Goal: Task Accomplishment & Management: Use online tool/utility

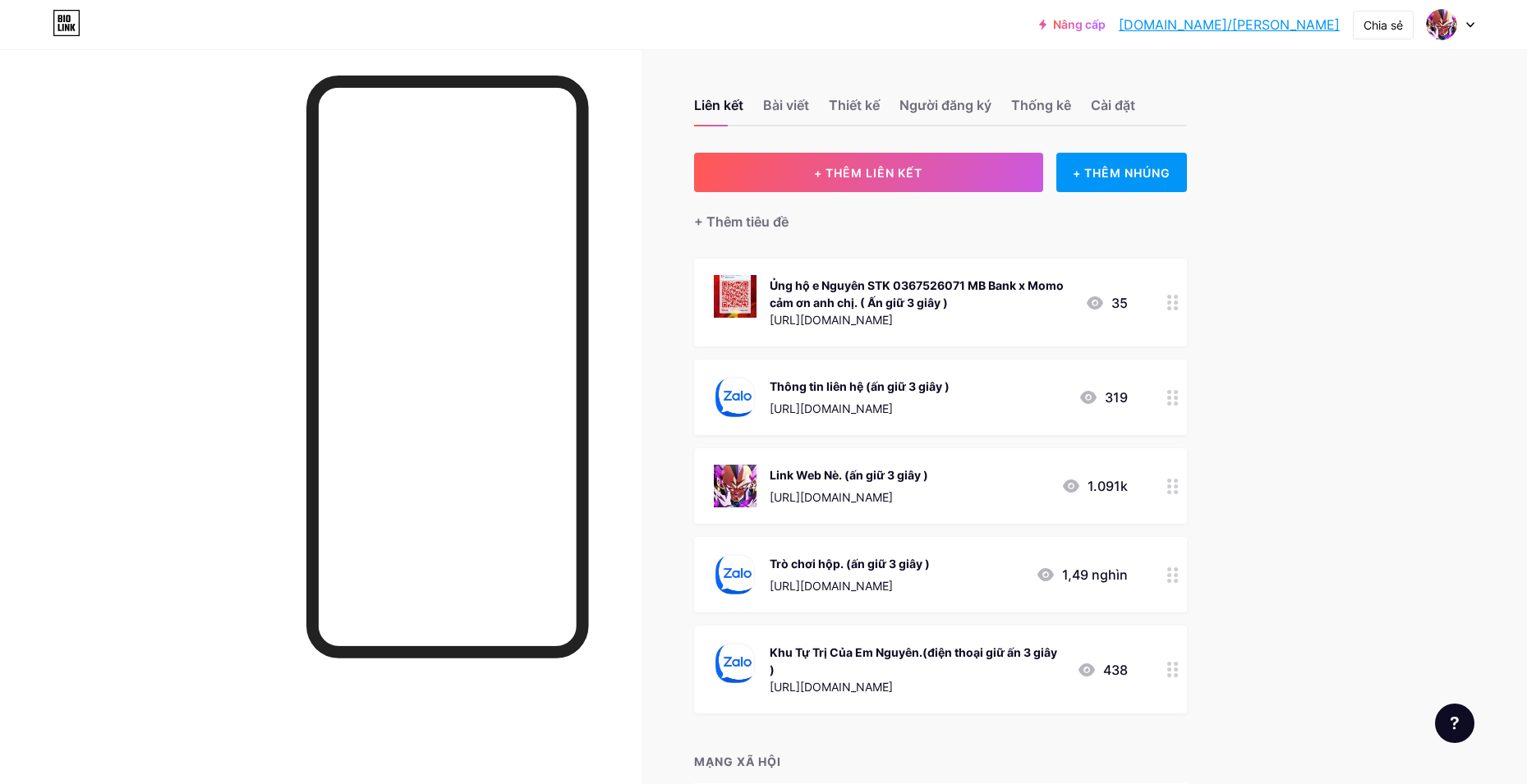
click at [1163, 496] on div "Link Web Nè. (ấn giữ 3 giây ) [URL][DOMAIN_NAME] 1.091k" at bounding box center [940, 486] width 493 height 76
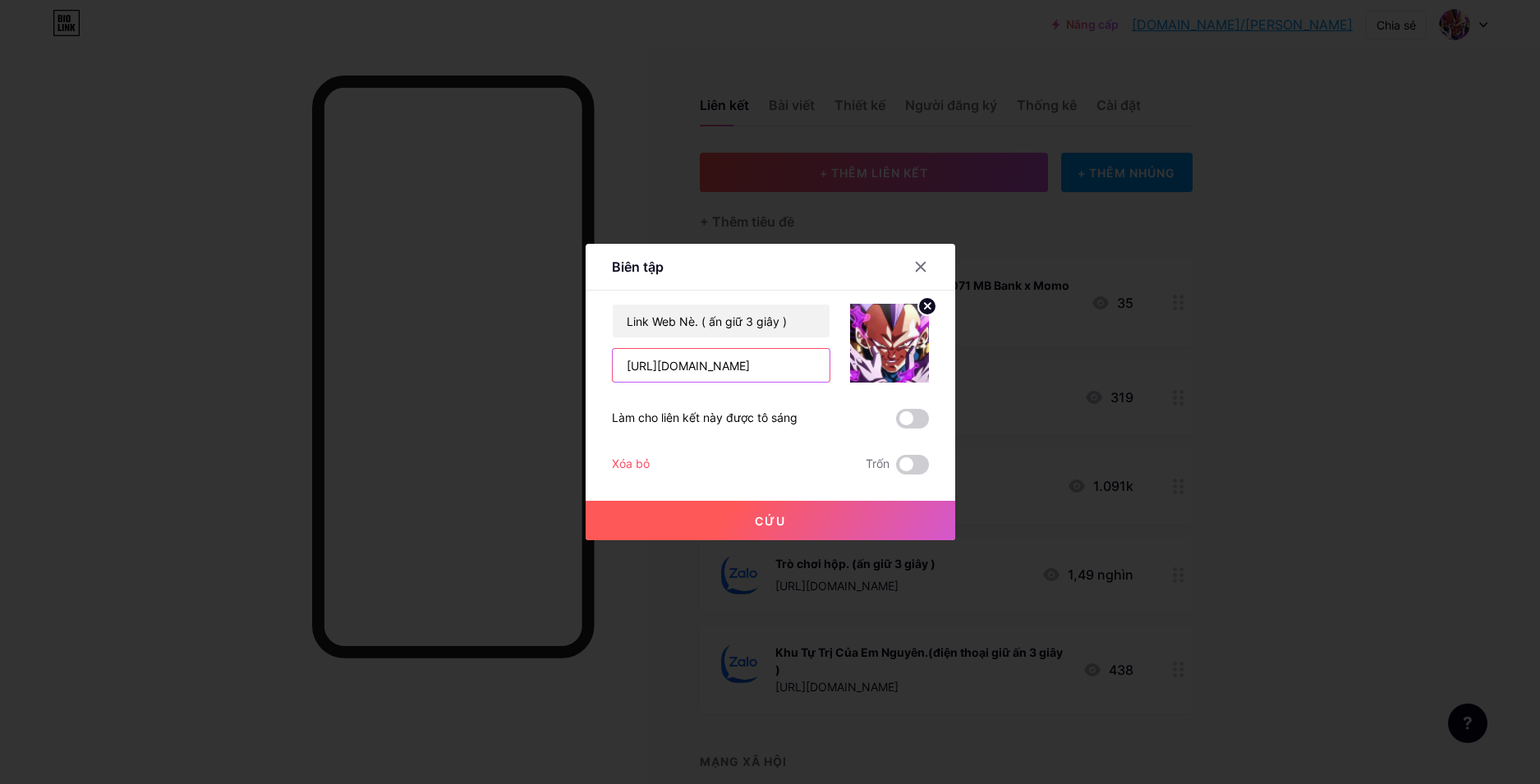
click at [737, 374] on input "[URL][DOMAIN_NAME]" at bounding box center [721, 365] width 216 height 33
click at [749, 369] on input "[URL][DOMAIN_NAME]" at bounding box center [721, 365] width 216 height 33
click at [692, 368] on input "[URL][DOMAIN_NAME]" at bounding box center [721, 365] width 216 height 33
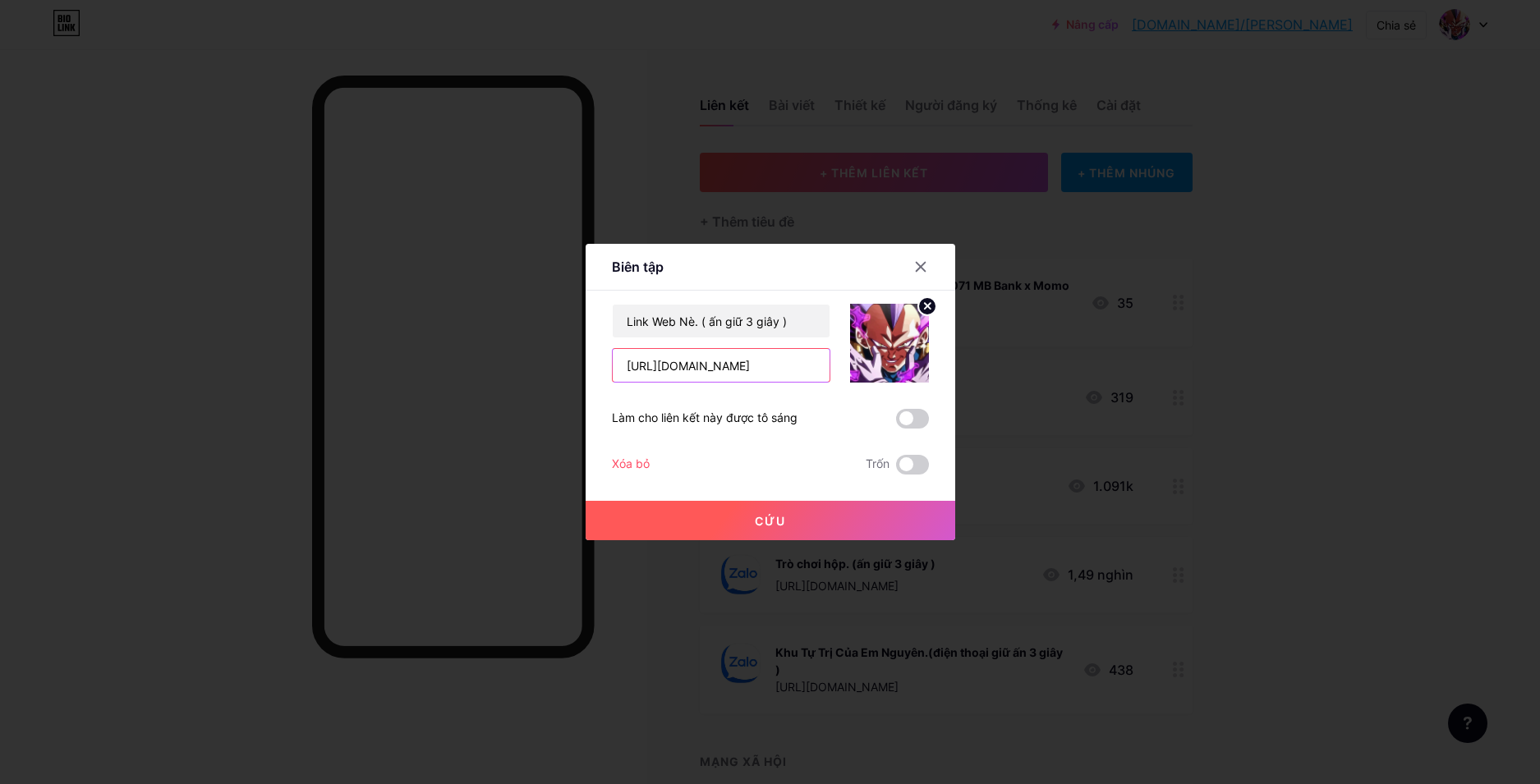
click at [727, 362] on input "[URL][DOMAIN_NAME]" at bounding box center [721, 365] width 216 height 33
click at [741, 368] on input "[URL][DOMAIN_NAME]" at bounding box center [721, 365] width 216 height 33
type input "[URL][DOMAIN_NAME]"
click at [826, 526] on button "Cứu" at bounding box center [770, 520] width 369 height 40
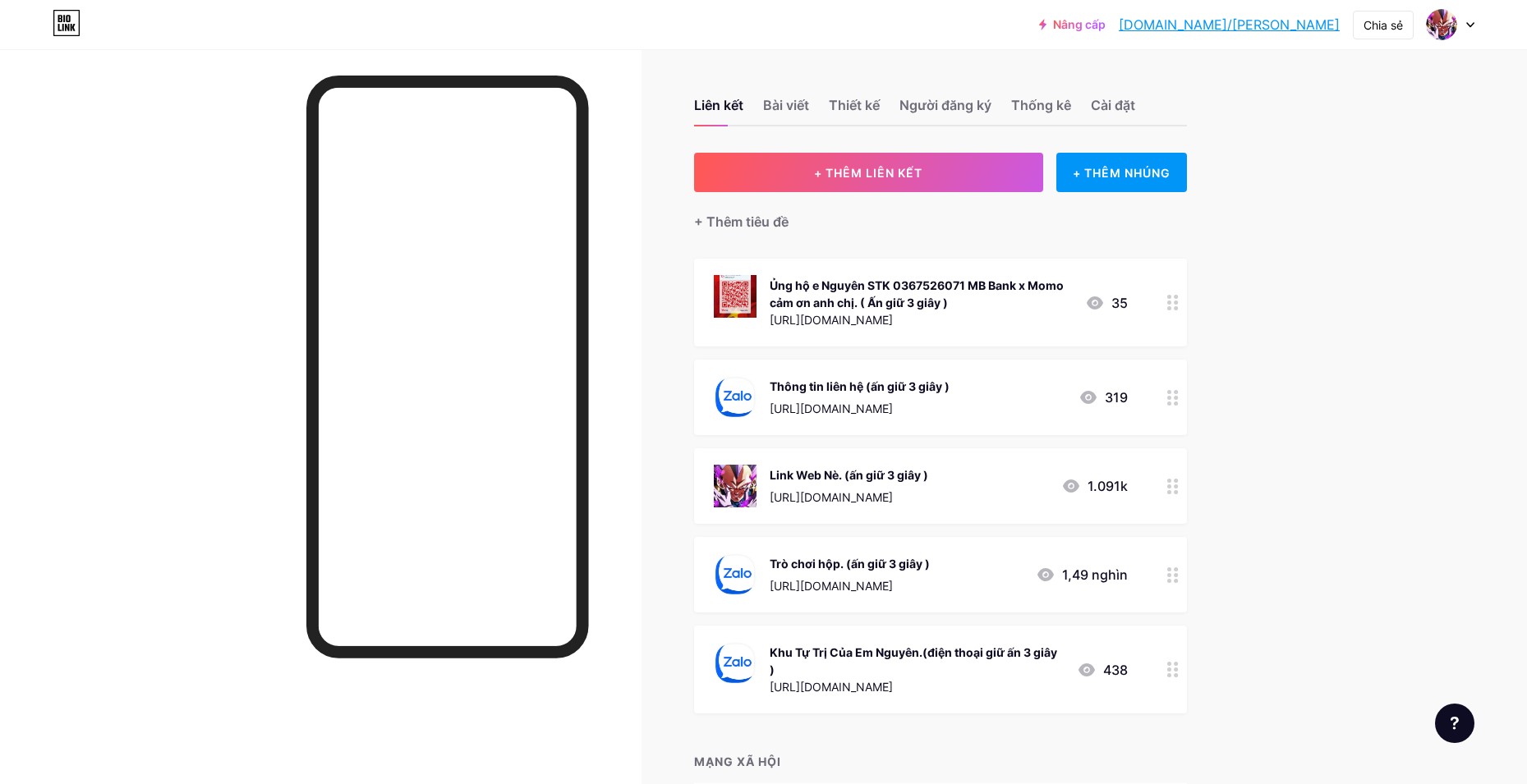
click at [1183, 590] on div at bounding box center [1172, 574] width 28 height 76
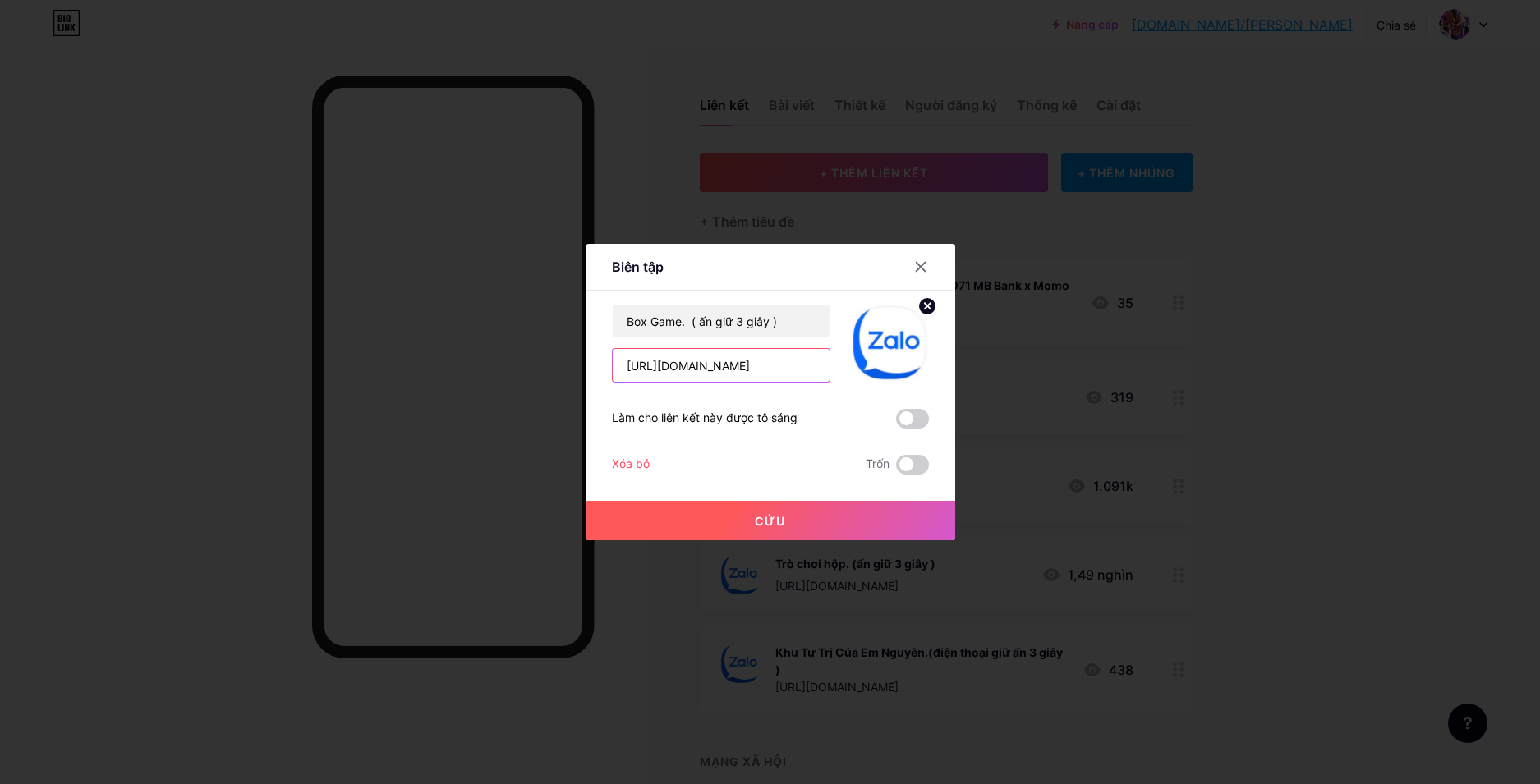
click at [793, 362] on input "[URL][DOMAIN_NAME]" at bounding box center [721, 365] width 216 height 33
paste input "wzqhqw993"
type input "[URL][DOMAIN_NAME]"
click at [745, 510] on button "Cứu" at bounding box center [770, 520] width 369 height 40
